Goal: Information Seeking & Learning: Learn about a topic

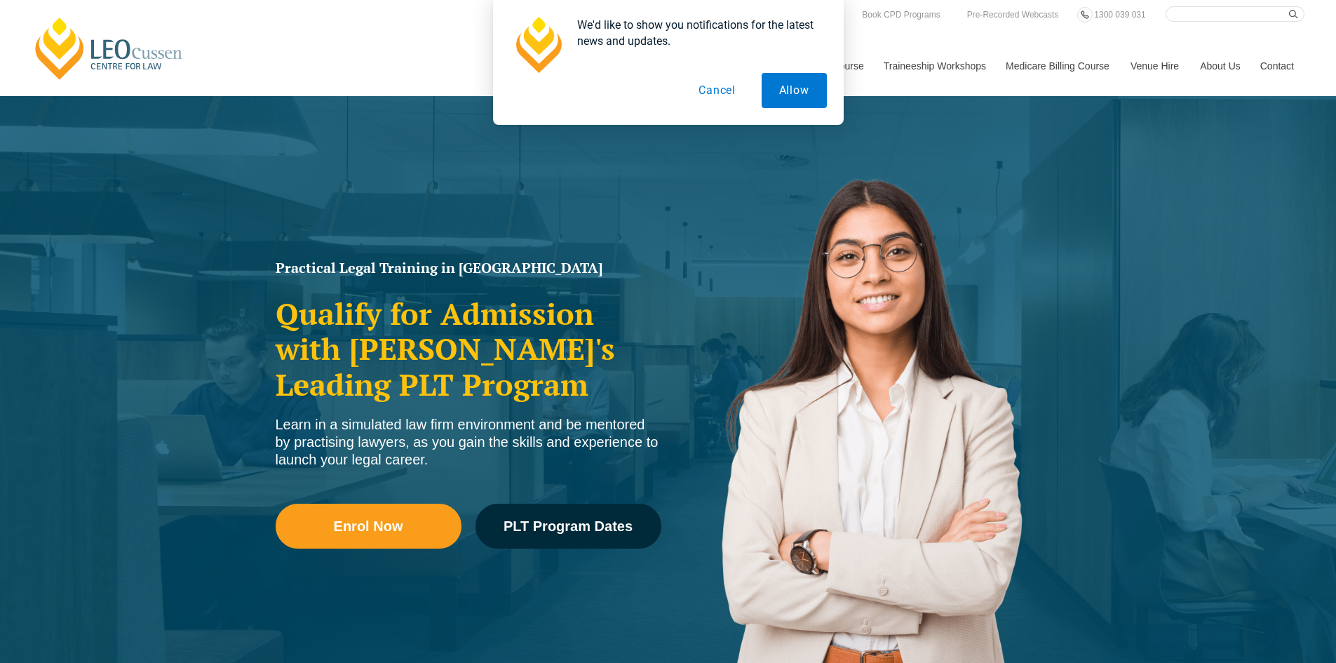
click at [725, 94] on button "Cancel" at bounding box center [717, 90] width 72 height 35
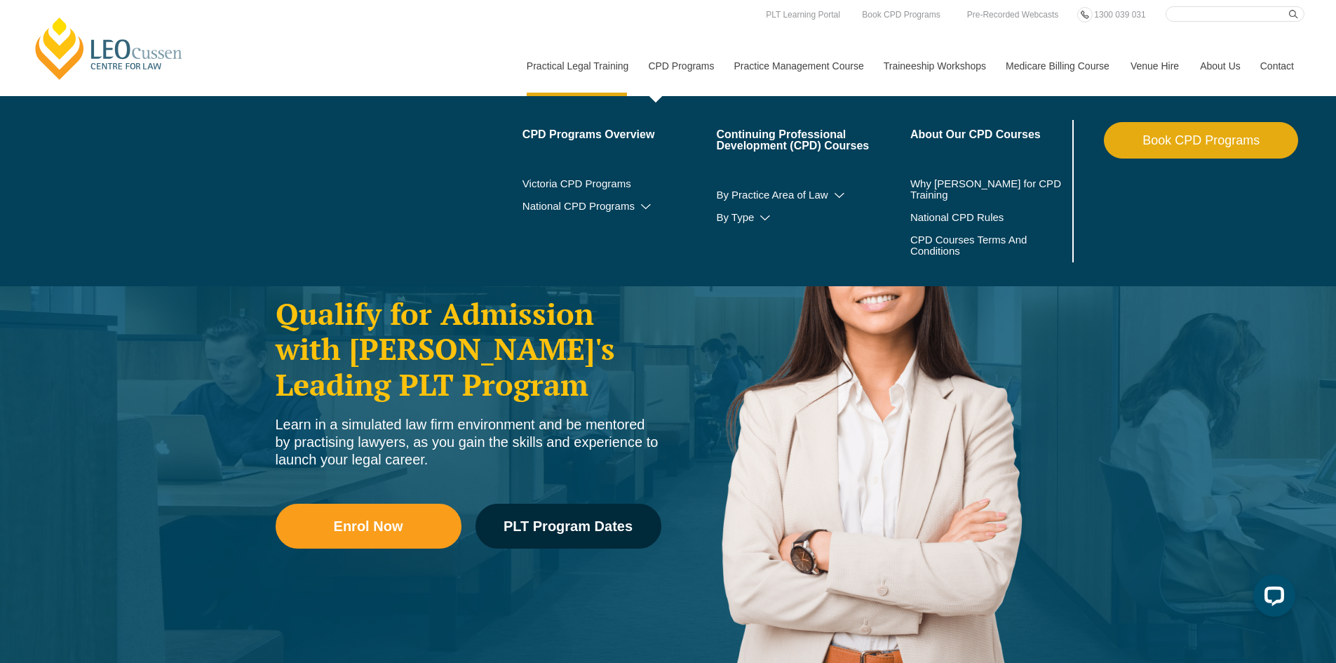
click at [680, 64] on link "CPD Programs" at bounding box center [680, 66] width 86 height 60
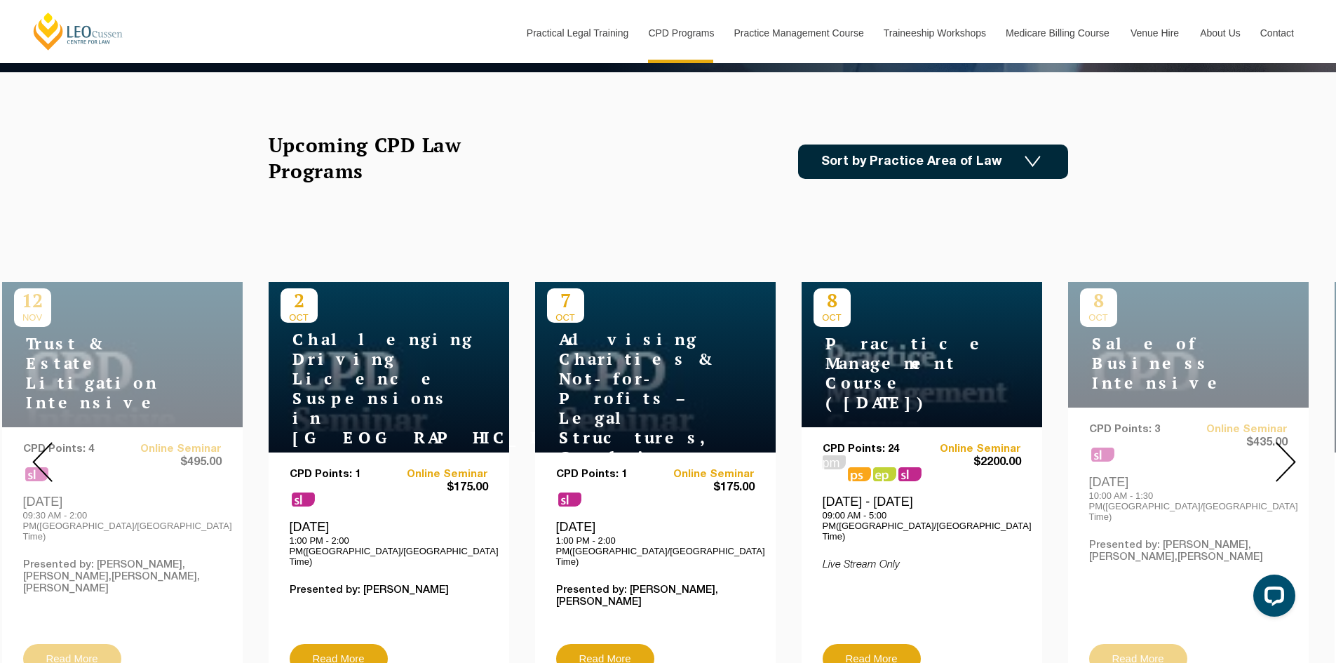
scroll to position [491, 0]
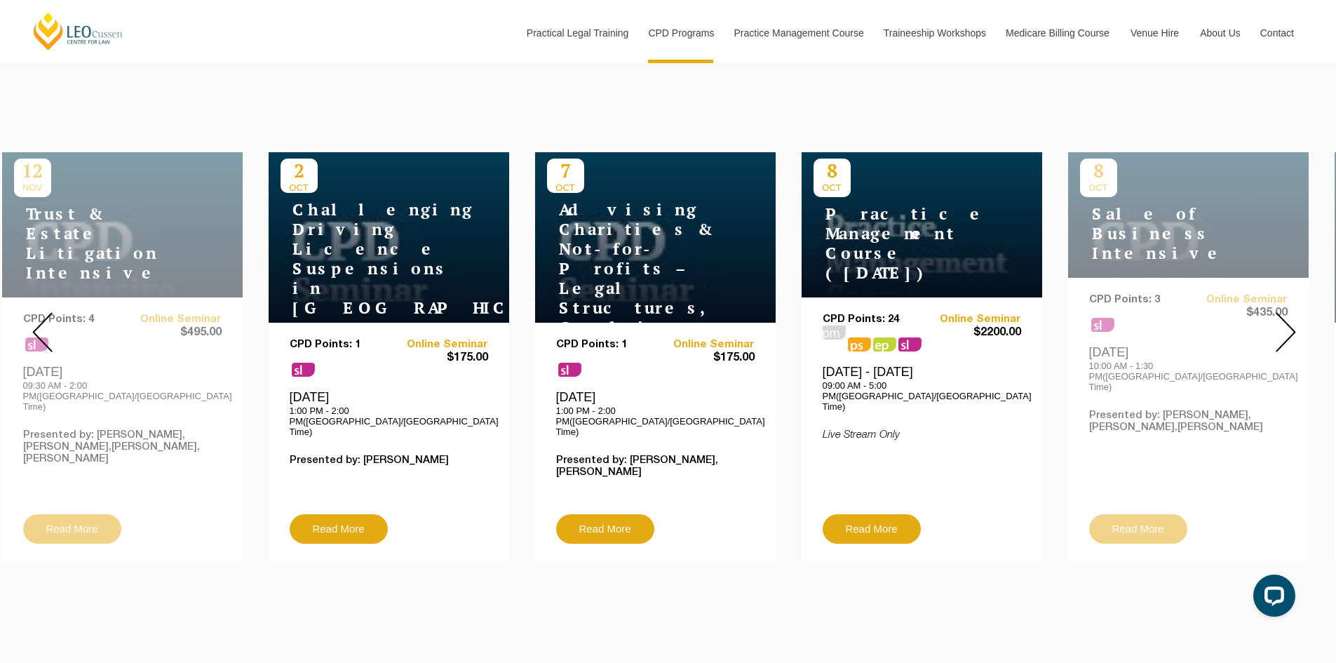
click at [1285, 316] on img at bounding box center [1285, 332] width 20 height 40
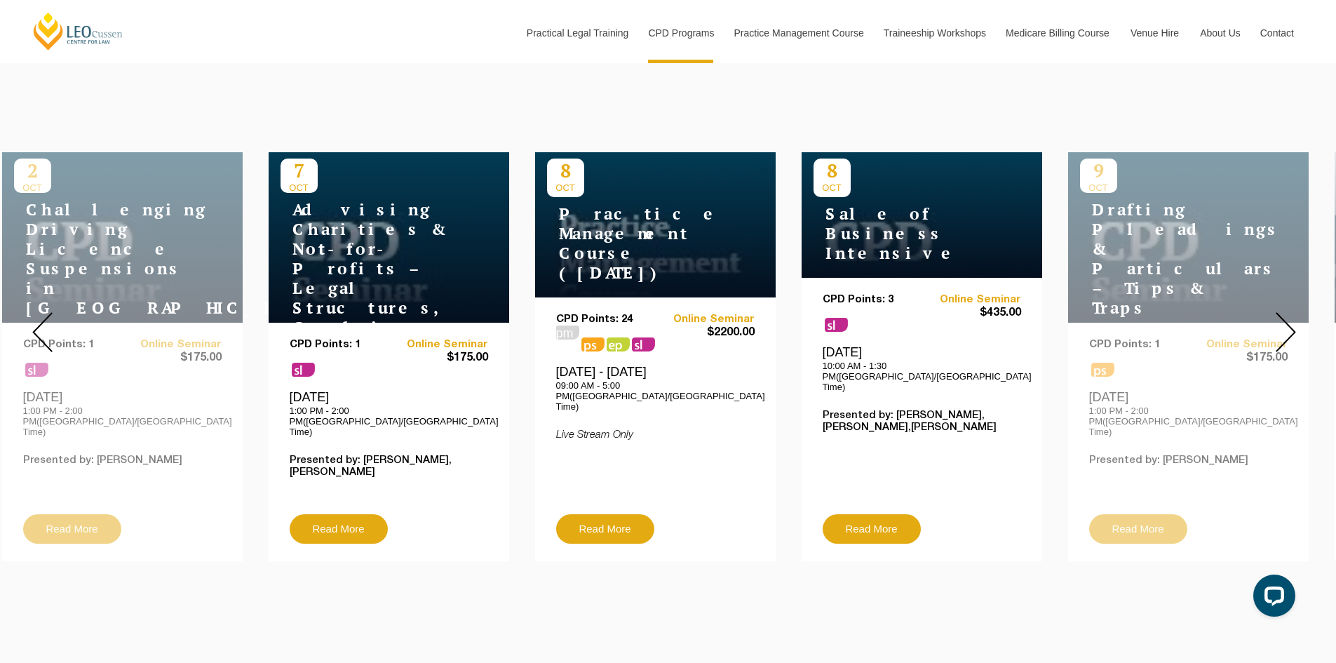
click at [1285, 316] on img at bounding box center [1285, 332] width 20 height 40
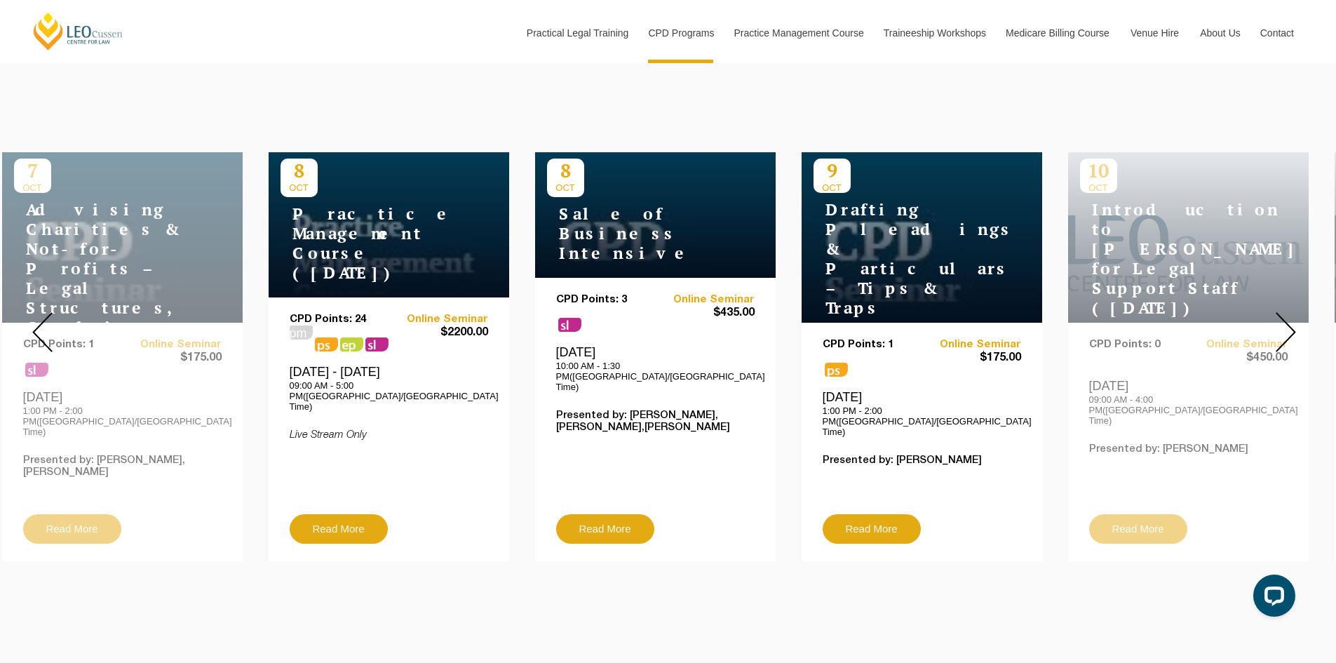
click at [1285, 316] on img at bounding box center [1285, 332] width 20 height 40
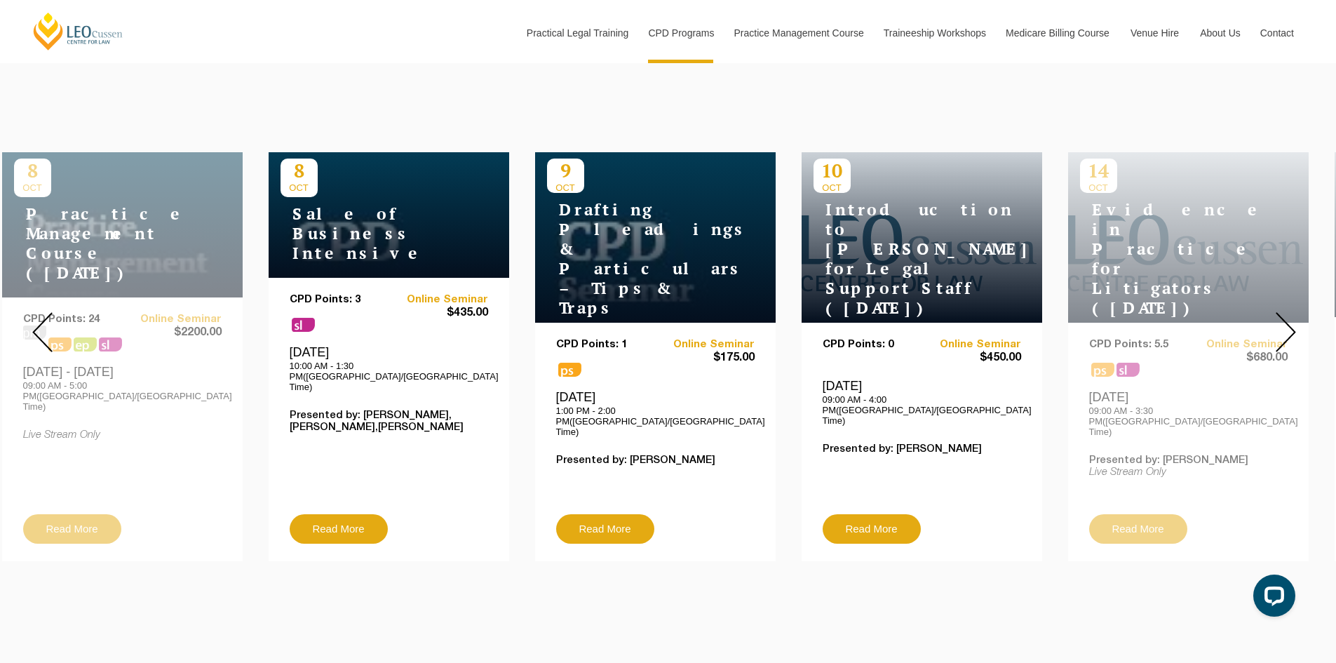
click at [1285, 316] on img at bounding box center [1285, 332] width 20 height 40
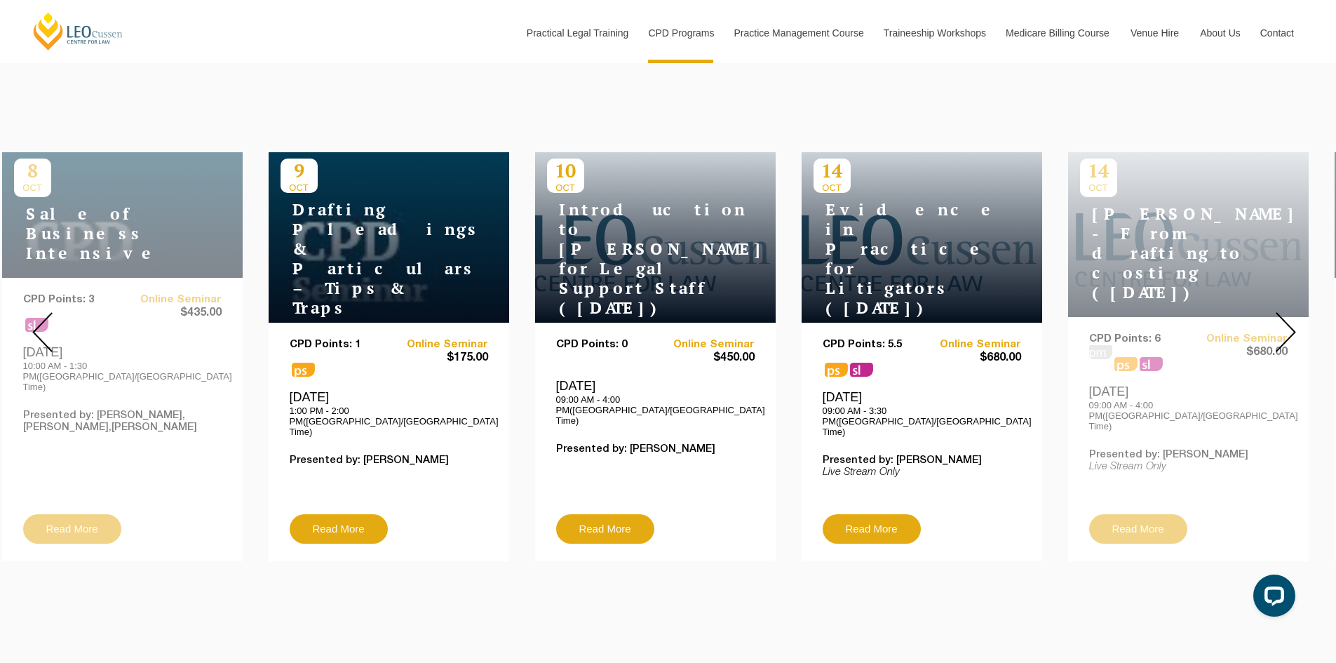
click at [1285, 316] on img at bounding box center [1285, 332] width 20 height 40
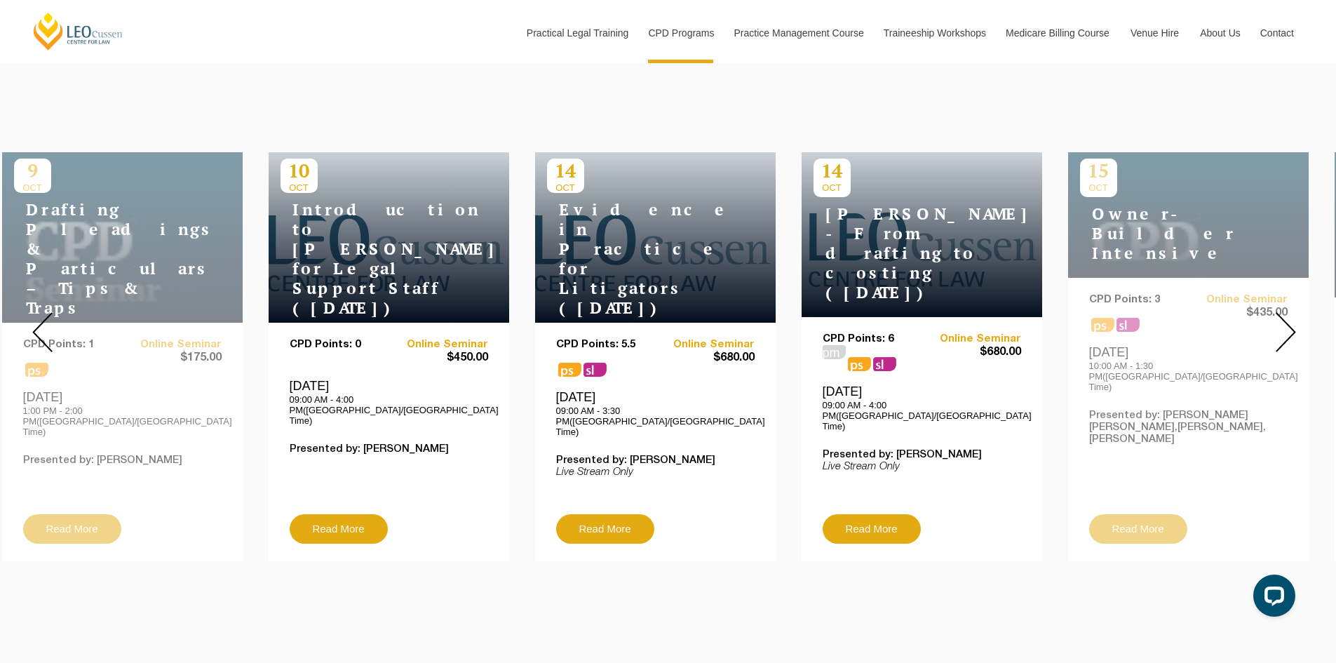
click at [1285, 316] on img at bounding box center [1285, 332] width 20 height 40
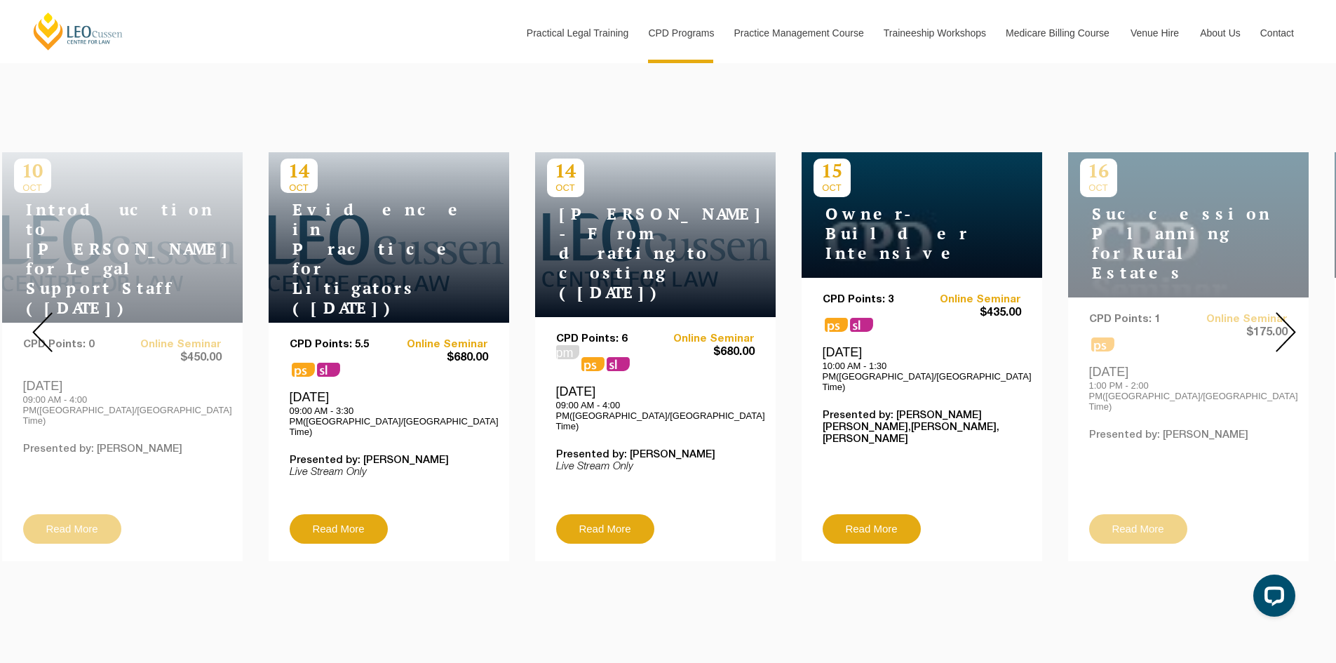
click at [1280, 312] on img at bounding box center [1285, 332] width 20 height 40
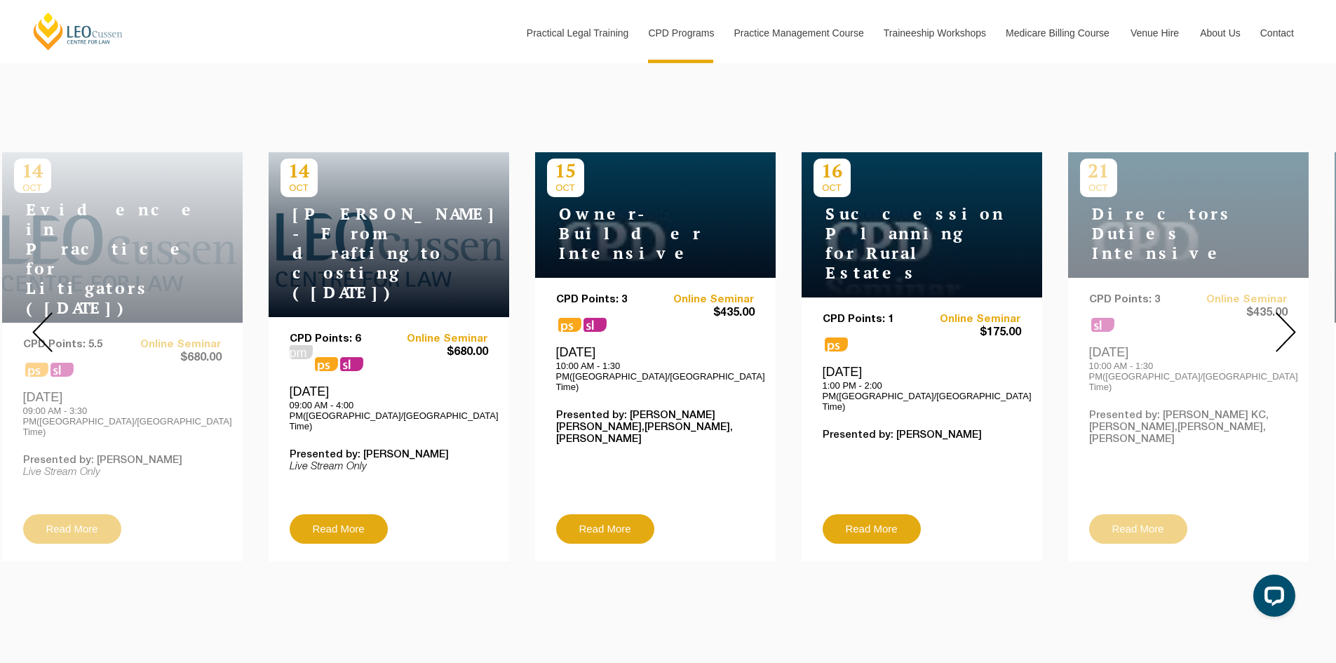
click at [1280, 312] on img at bounding box center [1285, 332] width 20 height 40
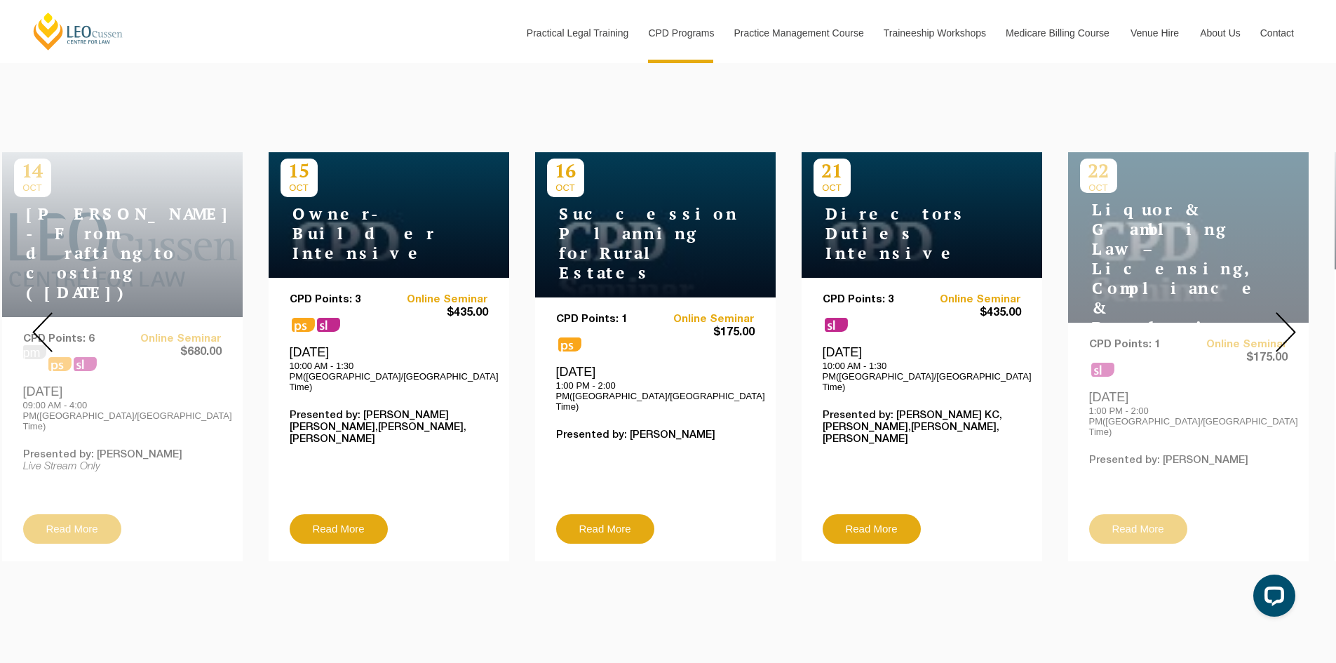
click at [1280, 312] on img at bounding box center [1285, 332] width 20 height 40
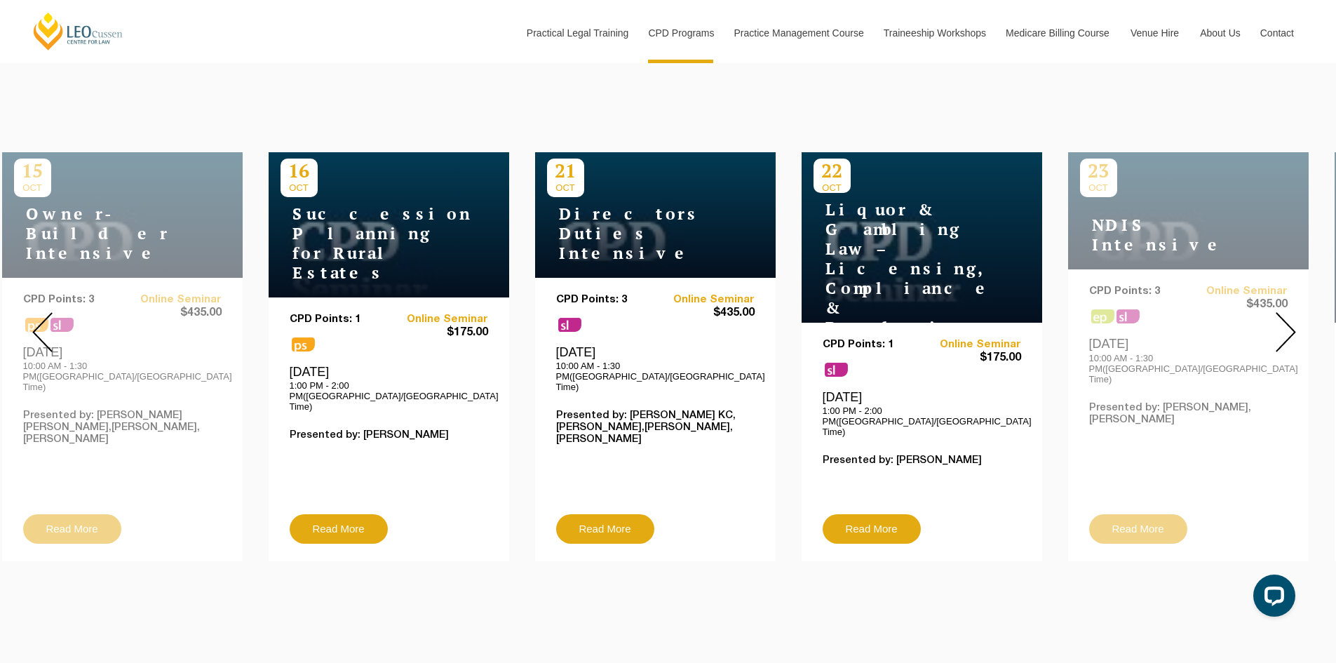
click at [1280, 312] on img at bounding box center [1285, 332] width 20 height 40
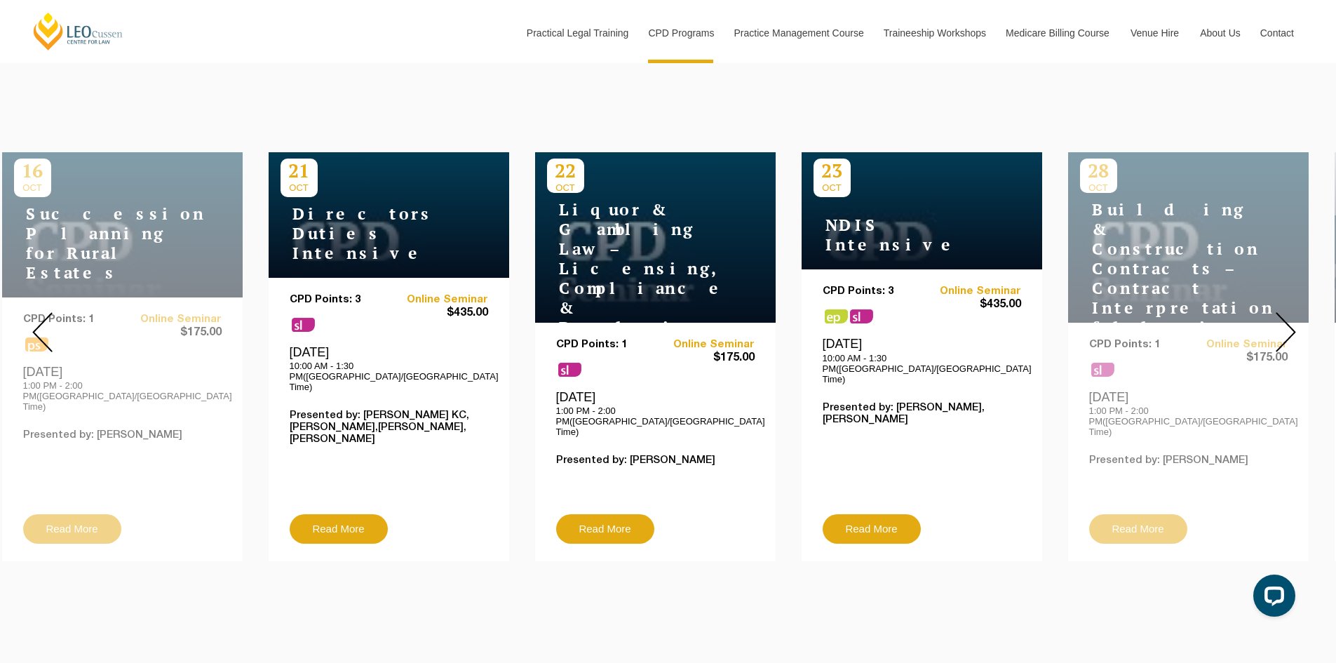
click at [1280, 312] on img at bounding box center [1285, 332] width 20 height 40
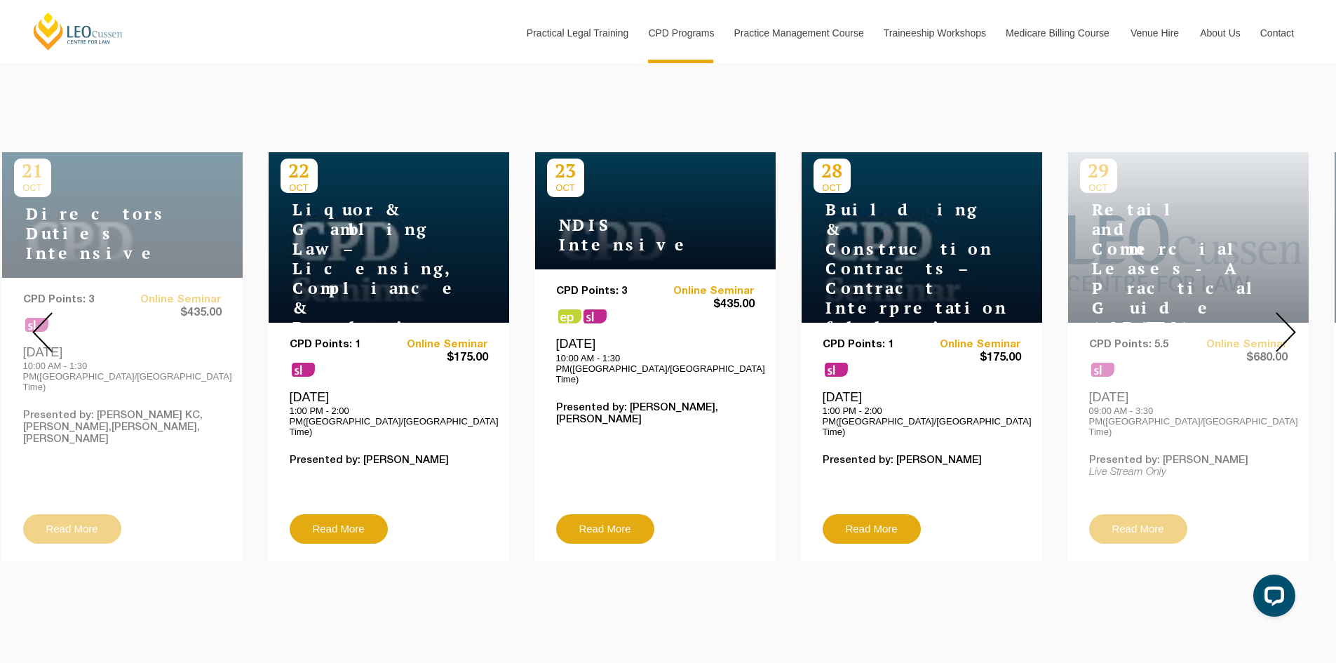
click at [1280, 312] on img at bounding box center [1285, 332] width 20 height 40
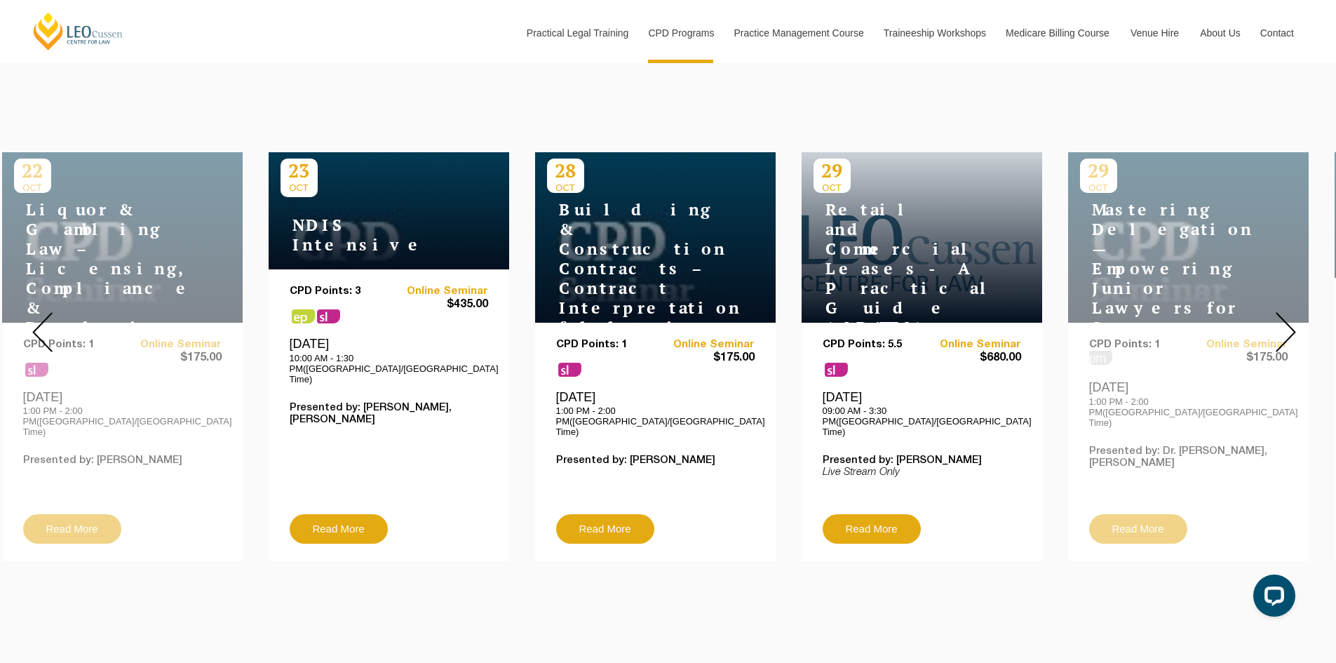
click at [1280, 312] on img at bounding box center [1285, 332] width 20 height 40
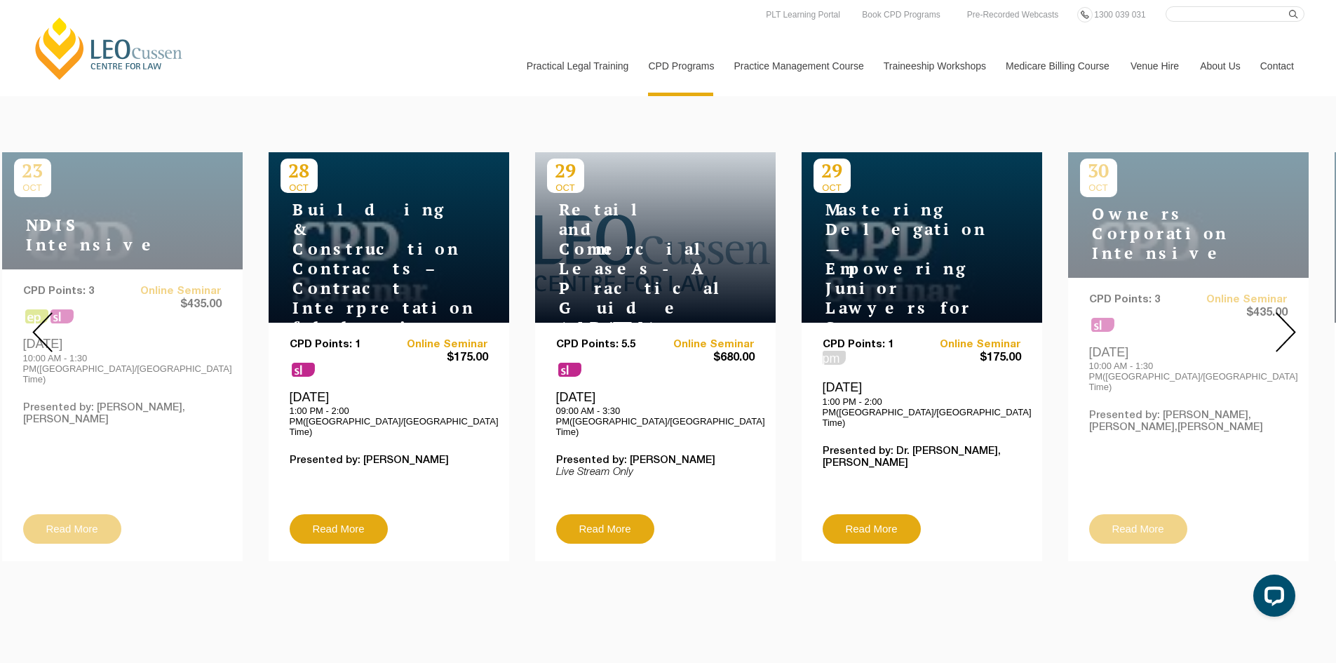
click at [1292, 318] on img at bounding box center [1285, 332] width 20 height 40
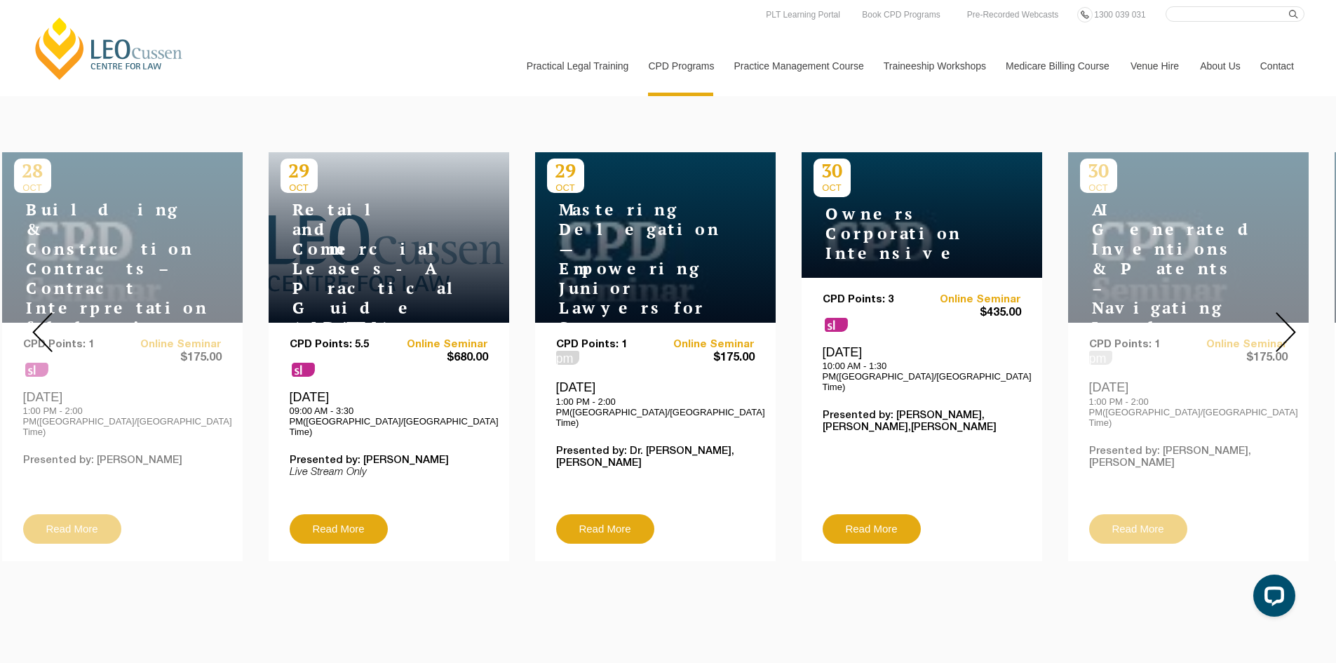
click at [1292, 318] on img at bounding box center [1285, 332] width 20 height 40
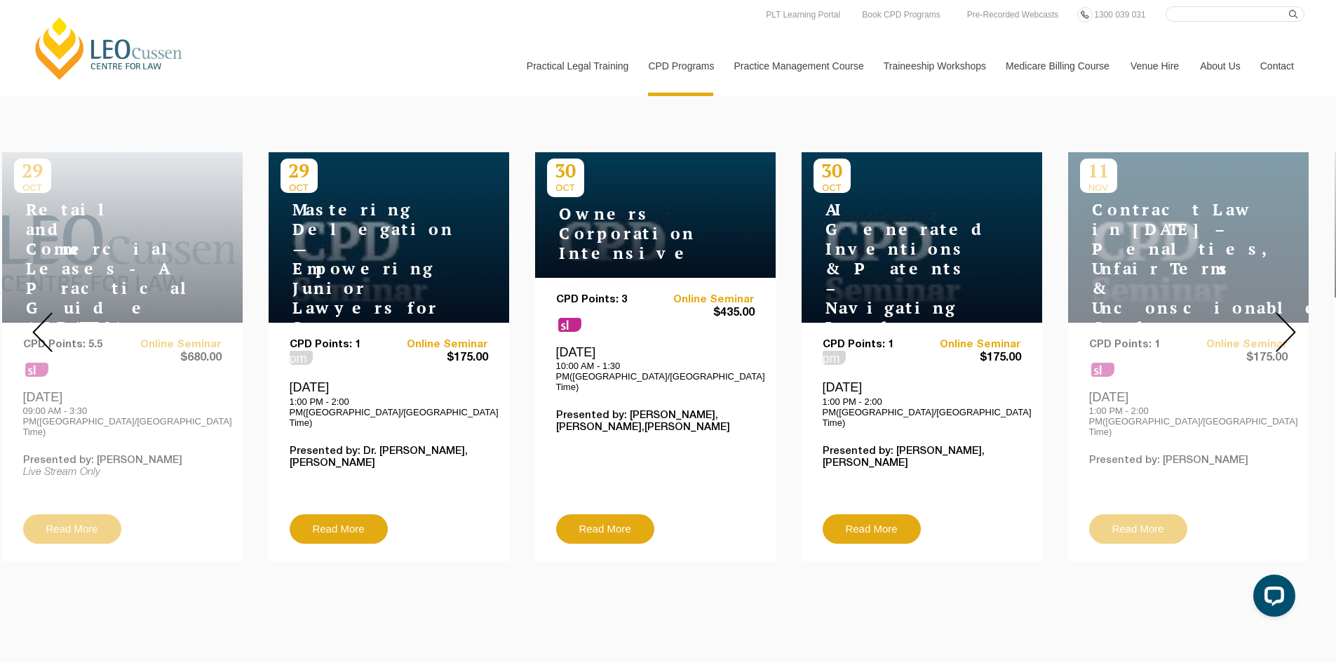
click at [1292, 318] on img at bounding box center [1285, 332] width 20 height 40
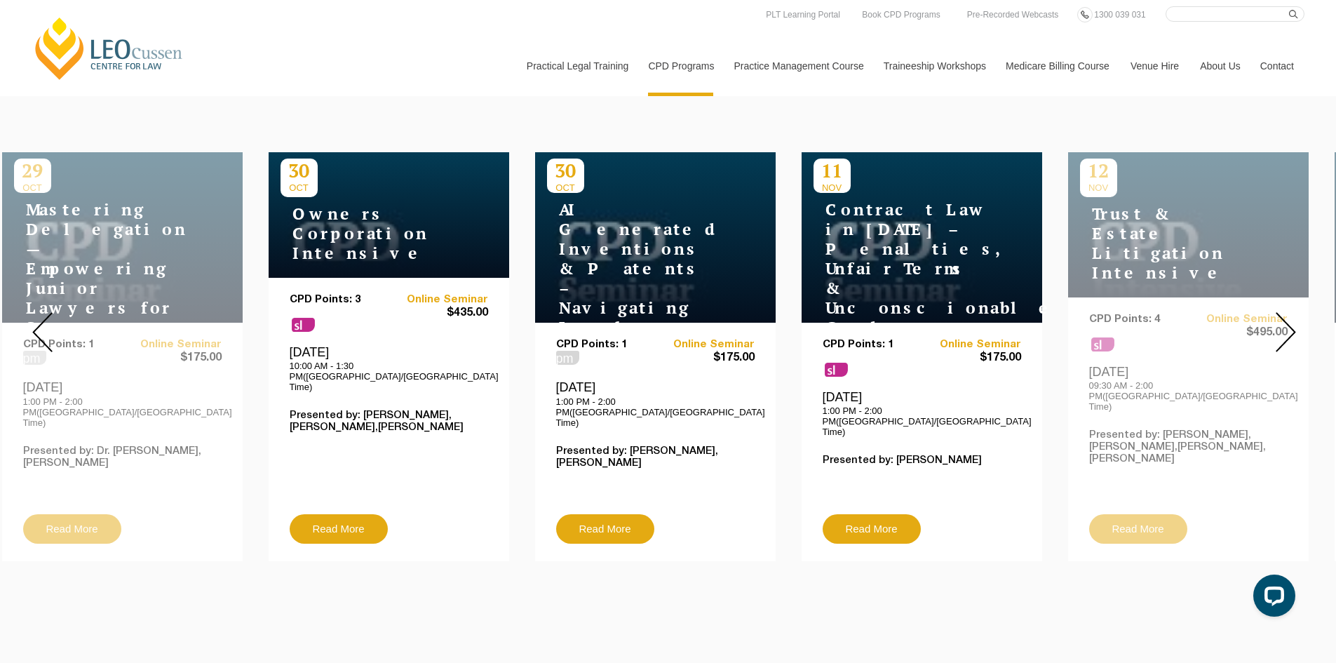
click at [1292, 318] on img at bounding box center [1285, 332] width 20 height 40
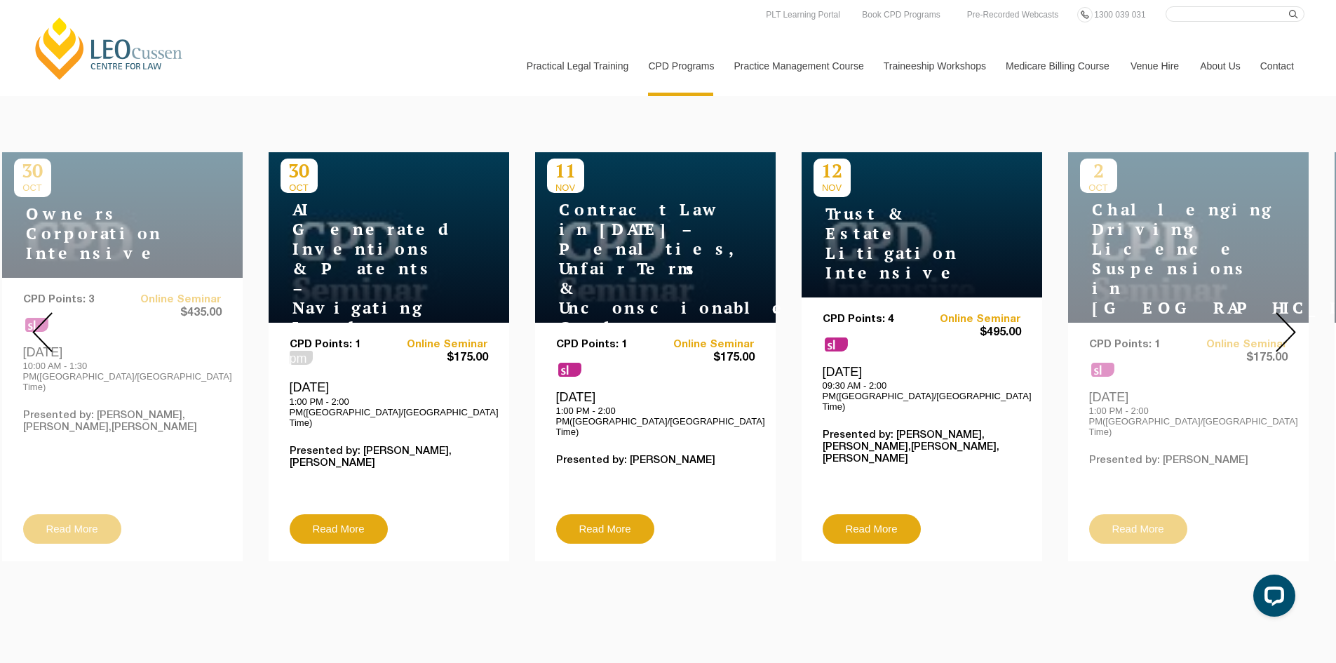
click at [1292, 318] on img at bounding box center [1285, 332] width 20 height 40
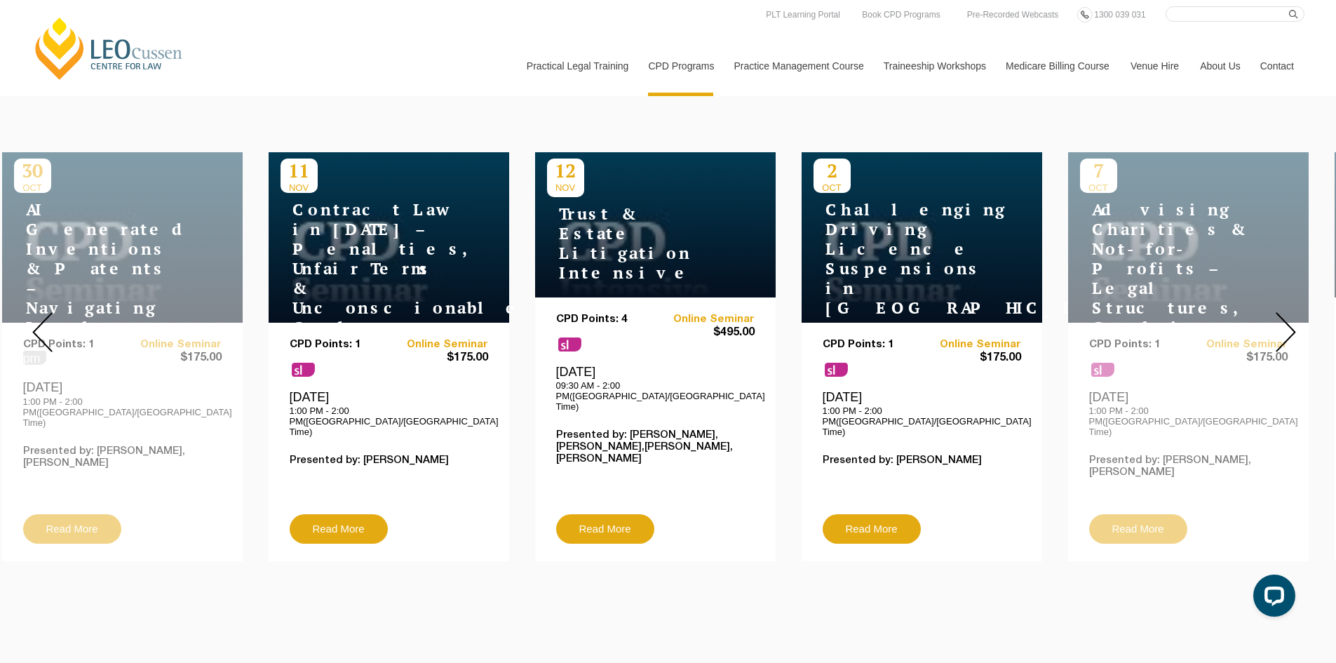
click at [1292, 318] on img at bounding box center [1285, 332] width 20 height 40
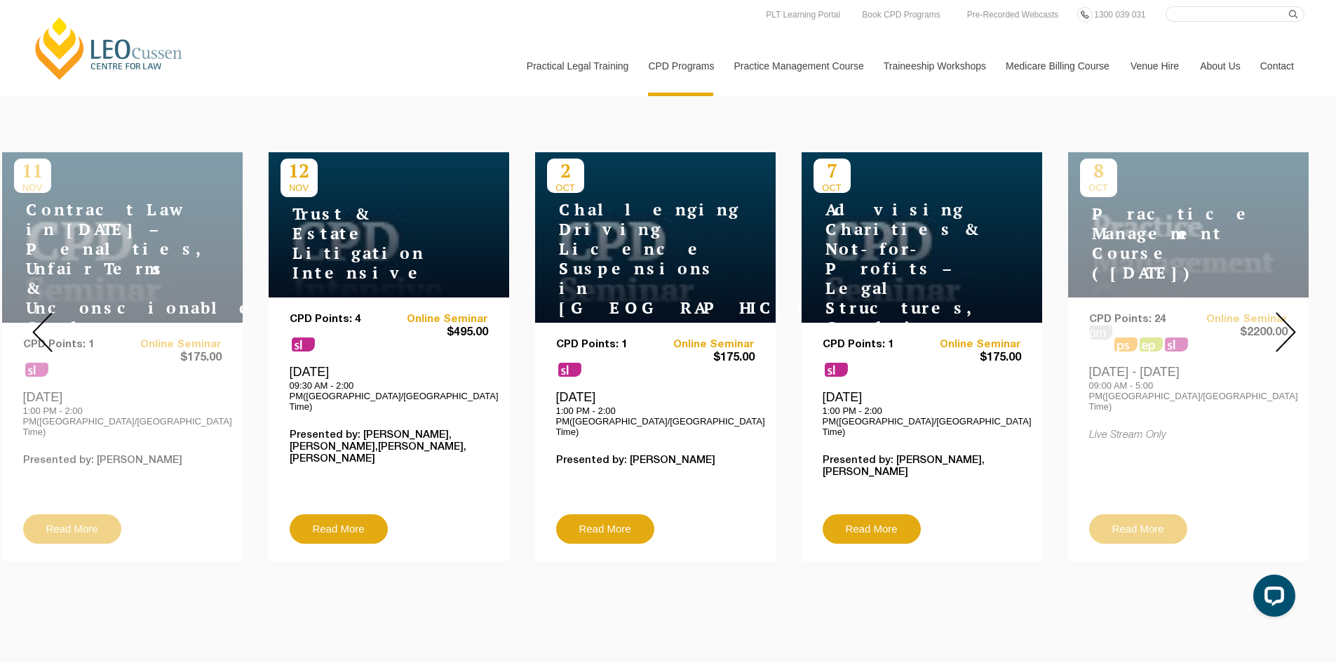
click at [1292, 318] on img at bounding box center [1285, 332] width 20 height 40
